Goal: Information Seeking & Learning: Learn about a topic

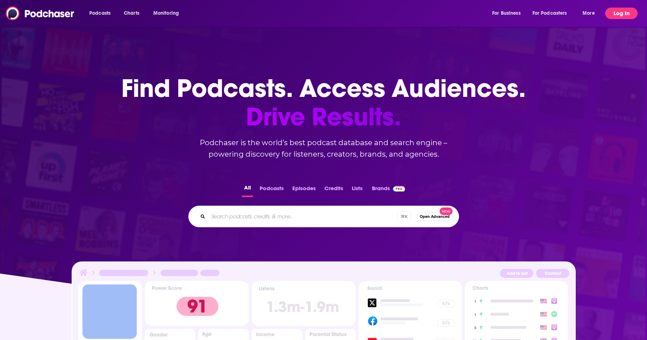
click at [621, 13] on button "Log In" at bounding box center [621, 14] width 32 height 12
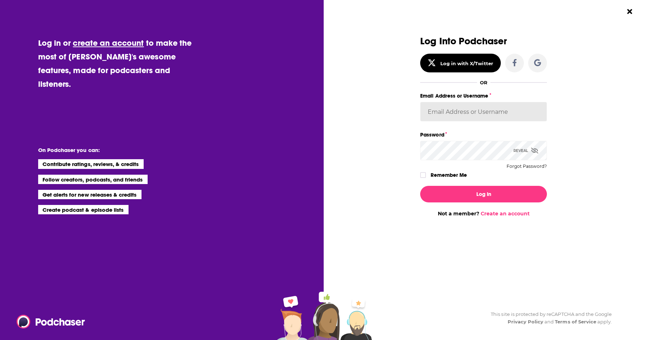
type input "[EMAIL_ADDRESS][DOMAIN_NAME]"
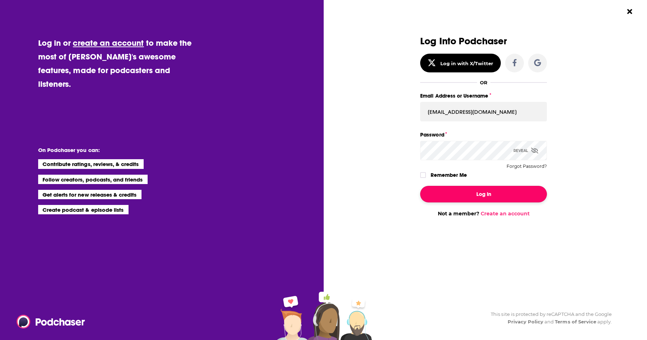
click at [474, 194] on button "Log In" at bounding box center [483, 194] width 127 height 17
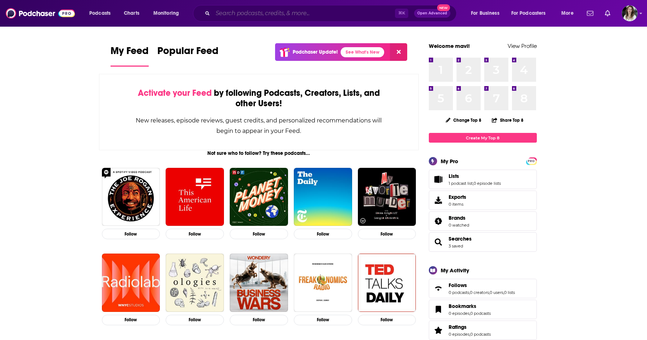
click at [305, 14] on input "Search podcasts, credits, & more..." at bounding box center [304, 14] width 182 height 12
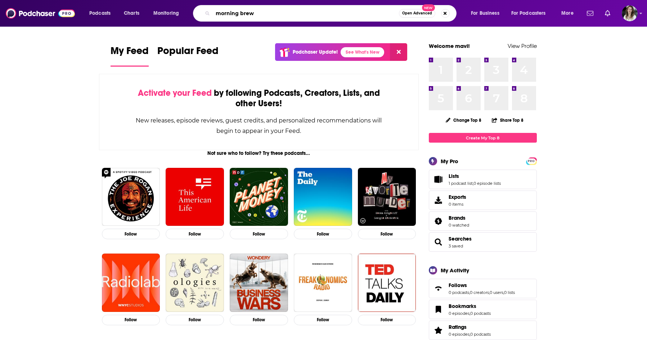
type input "morning brew"
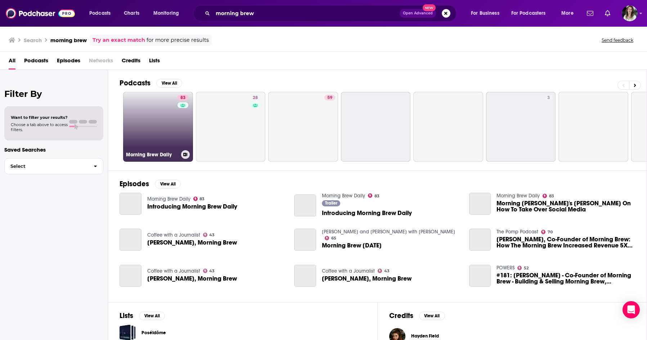
click at [149, 134] on link "83 Morning Brew Daily" at bounding box center [158, 127] width 70 height 70
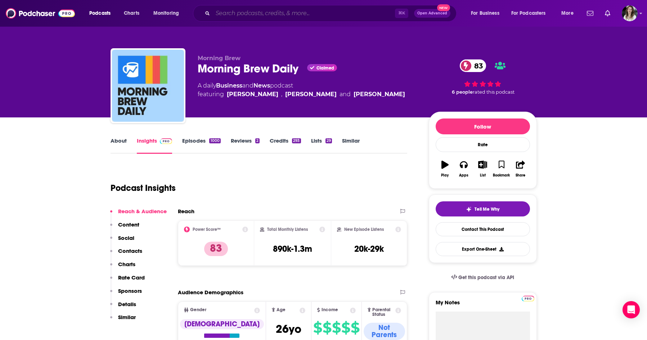
click at [260, 13] on input "Search podcasts, credits, & more..." at bounding box center [304, 14] width 182 height 12
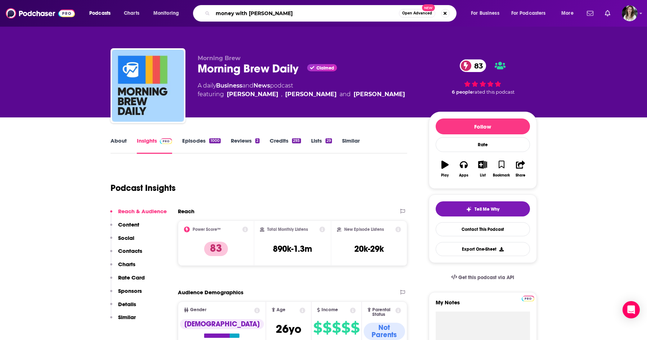
type input "money with [PERSON_NAME]"
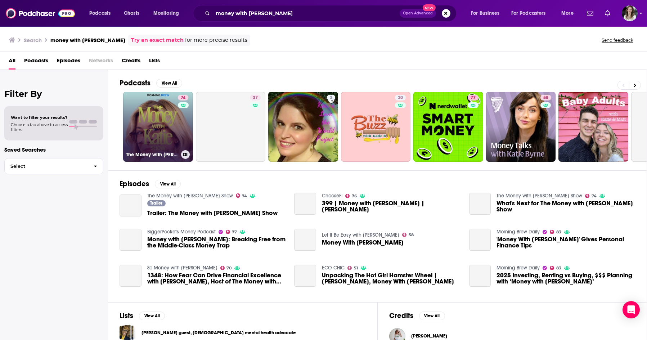
click at [162, 128] on link "74 The Money with [PERSON_NAME] Show" at bounding box center [158, 127] width 70 height 70
